Goal: Transaction & Acquisition: Purchase product/service

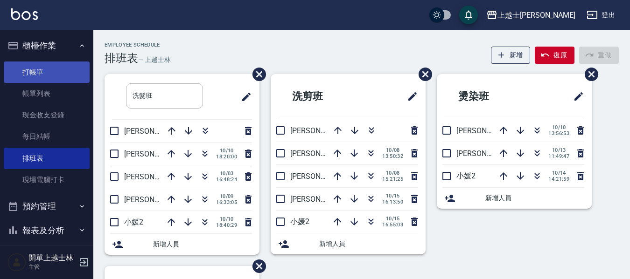
click at [54, 72] on link "打帳單" at bounding box center [47, 72] width 86 height 21
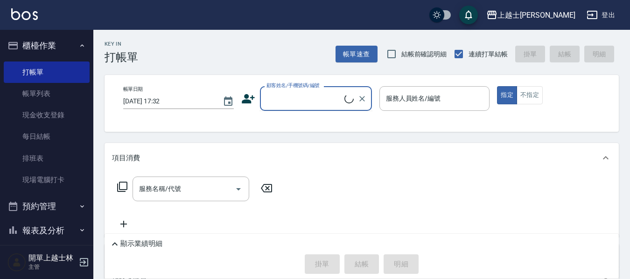
click at [304, 94] on input "顧客姓名/手機號碼/編號" at bounding box center [304, 99] width 80 height 16
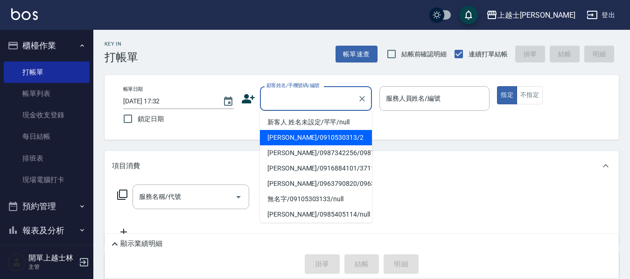
click at [306, 141] on li "[PERSON_NAME]/0910530313/2" at bounding box center [316, 137] width 112 height 15
type input "[PERSON_NAME]/0910530313/2"
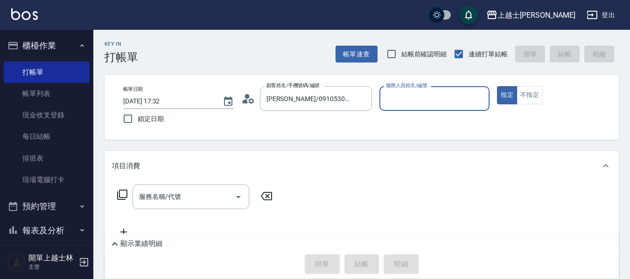
type input "小媛-2"
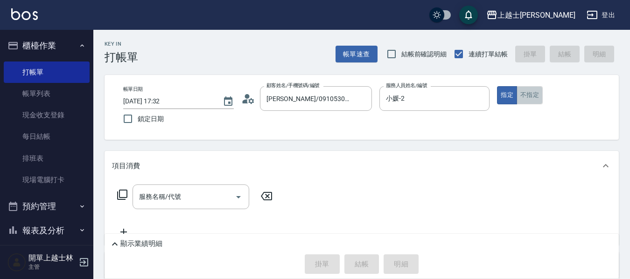
click at [523, 97] on button "不指定" at bounding box center [530, 95] width 26 height 18
click at [193, 196] on input "服務名稱/代號" at bounding box center [184, 197] width 94 height 16
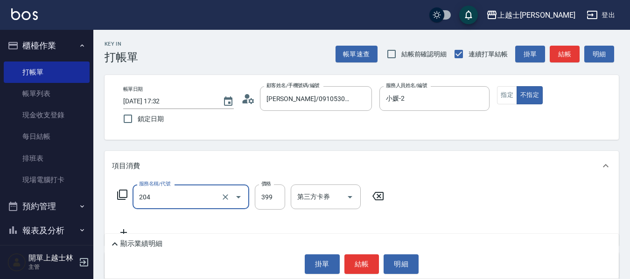
type input "A級洗+剪(204)"
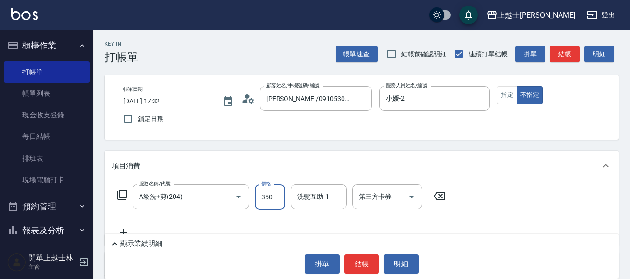
type input "350"
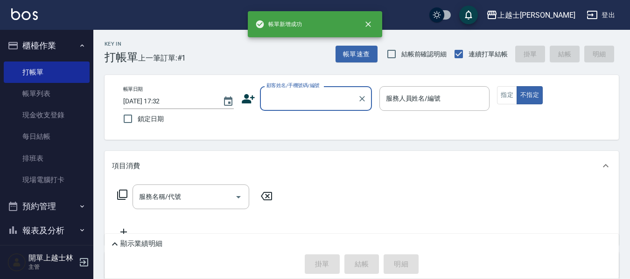
click at [281, 97] on input "顧客姓名/手機號碼/編號" at bounding box center [309, 99] width 90 height 16
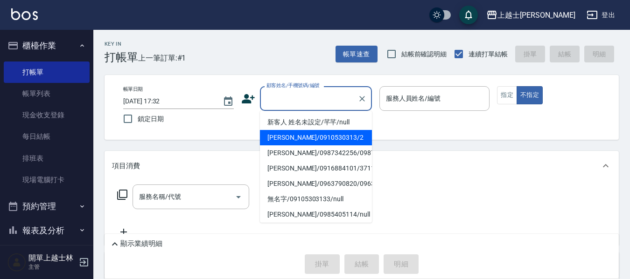
click at [291, 144] on li "[PERSON_NAME]/0910530313/2" at bounding box center [316, 137] width 112 height 15
type input "[PERSON_NAME]/0910530313/2"
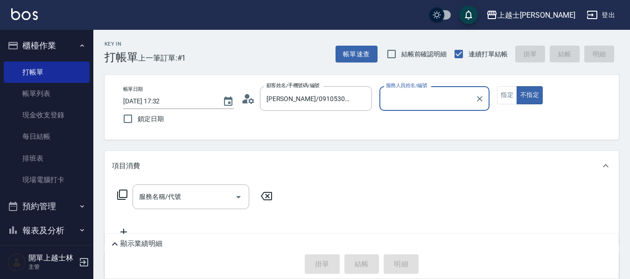
type input "小媛-2"
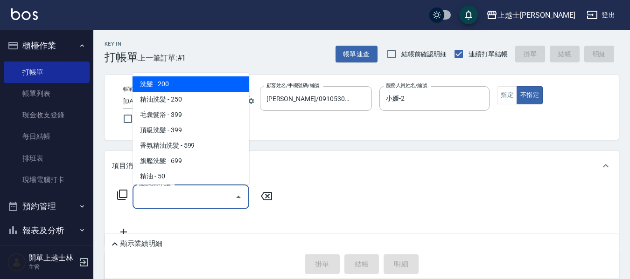
click at [196, 199] on input "服務名稱/代號" at bounding box center [184, 197] width 94 height 16
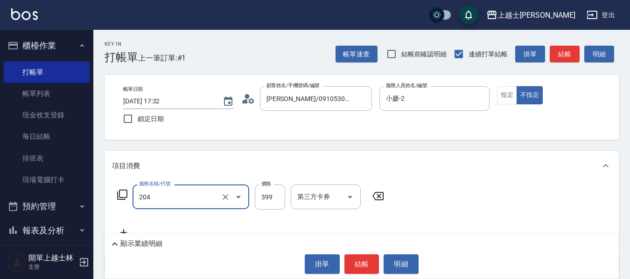
type input "A級洗+剪(204)"
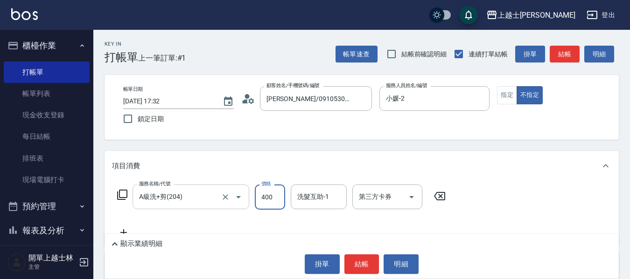
type input "400"
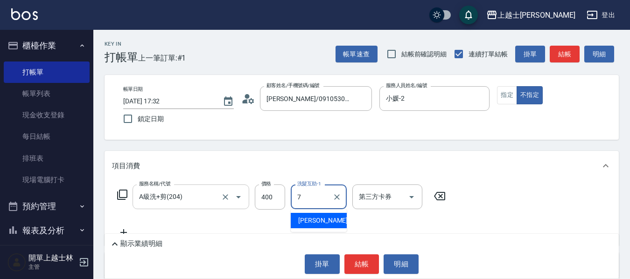
type input "[PERSON_NAME]-7"
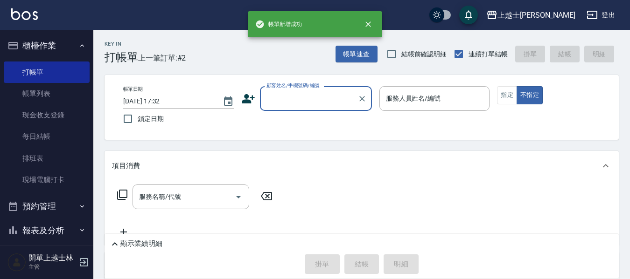
click at [307, 101] on input "顧客姓名/手機號碼/編號" at bounding box center [309, 99] width 90 height 16
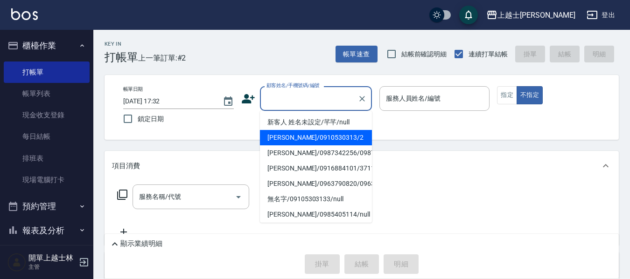
click at [297, 141] on li "[PERSON_NAME]/0910530313/2" at bounding box center [316, 137] width 112 height 15
type input "[PERSON_NAME]/0910530313/2"
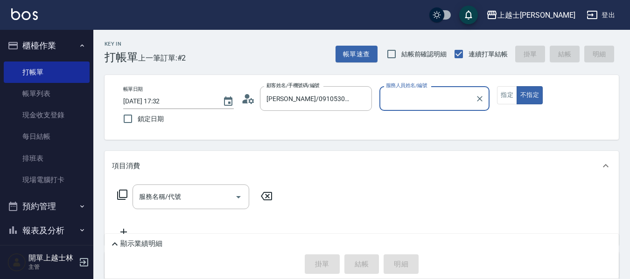
type input "小媛-2"
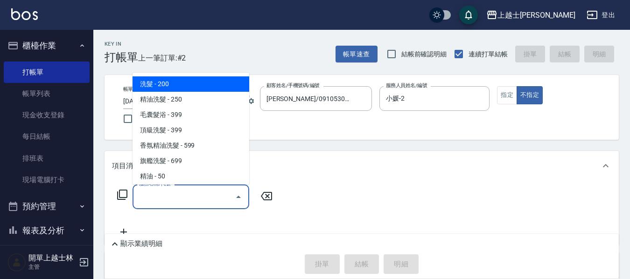
click at [165, 198] on input "服務名稱/代號" at bounding box center [184, 197] width 94 height 16
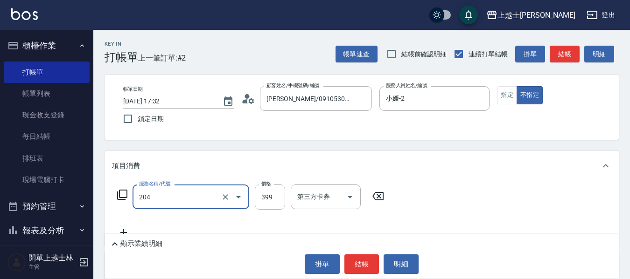
type input "A級洗+剪(204)"
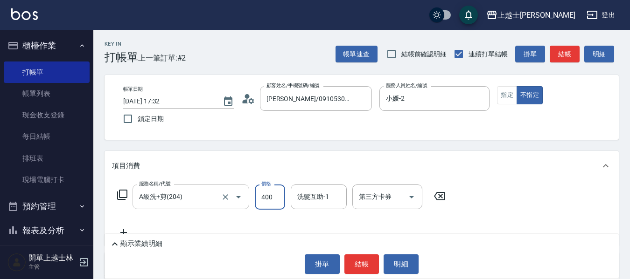
type input "400"
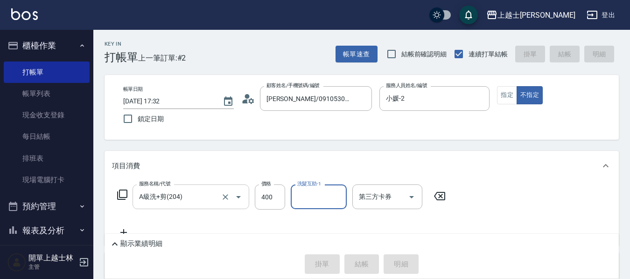
type input "[DATE] 17:33"
